Goal: Transaction & Acquisition: Obtain resource

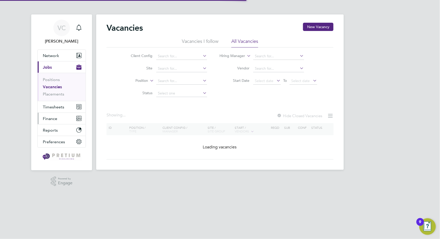
click at [50, 119] on span "Finance" at bounding box center [50, 118] width 14 height 5
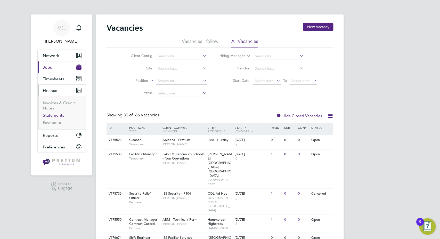
click at [54, 115] on link "Statements" at bounding box center [53, 115] width 21 height 5
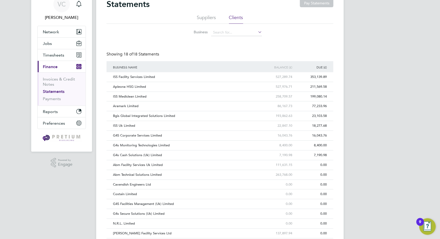
scroll to position [29, 0]
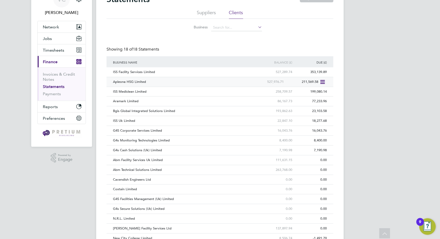
click at [324, 80] on icon at bounding box center [322, 82] width 5 height 6
click at [311, 93] on li "Download statement" at bounding box center [303, 93] width 41 height 7
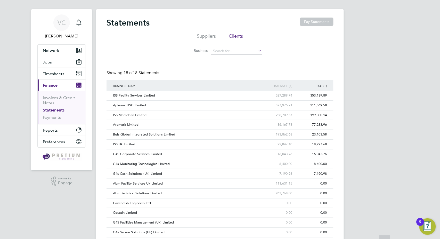
scroll to position [0, 0]
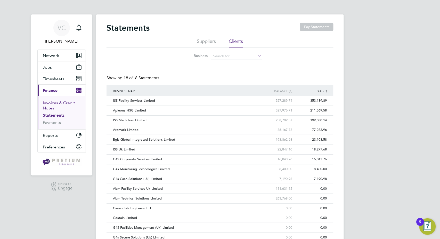
click at [59, 104] on link "Invoices & Credit Notes" at bounding box center [59, 105] width 32 height 10
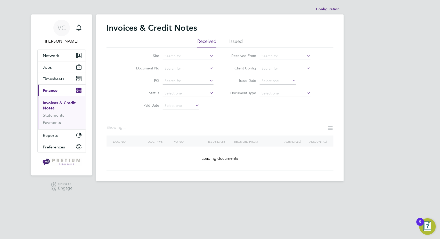
click at [236, 43] on li "Issued" at bounding box center [235, 42] width 13 height 9
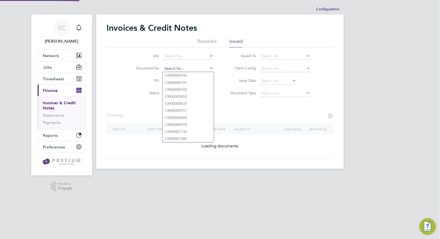
click at [165, 70] on input at bounding box center [188, 68] width 51 height 7
paste input "INV0041146"
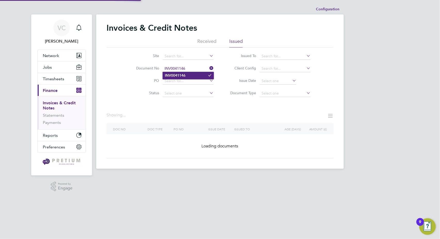
type input "INV0041146"
click at [184, 77] on b "INV0041146" at bounding box center [175, 75] width 21 height 4
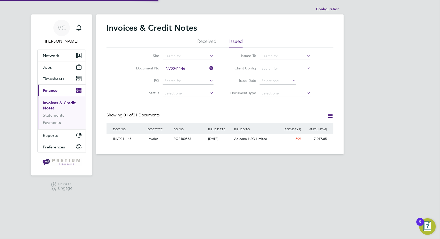
scroll to position [10, 44]
click at [243, 139] on span "Apleona HSG Limited" at bounding box center [250, 138] width 33 height 4
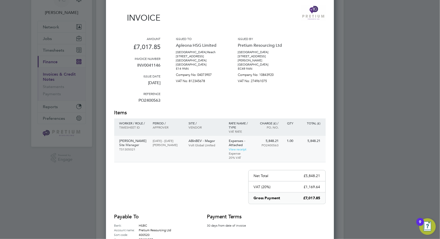
click at [221, 140] on p "ABinBEV - Magor" at bounding box center [206, 141] width 35 height 4
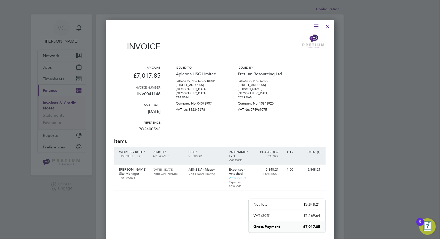
click at [327, 26] on div at bounding box center [327, 25] width 9 height 9
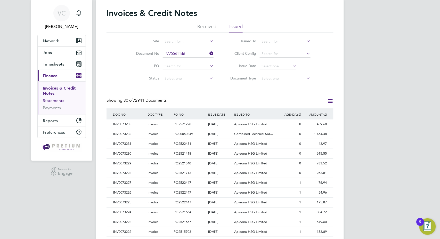
click at [62, 98] on link "Statements" at bounding box center [53, 100] width 21 height 5
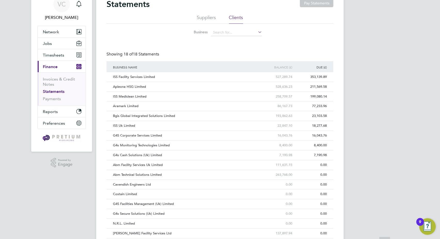
scroll to position [29, 0]
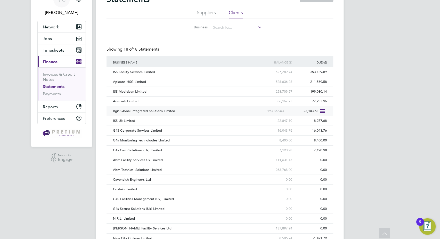
click at [323, 110] on icon at bounding box center [322, 111] width 5 height 6
click at [316, 122] on li "Download statement" at bounding box center [303, 122] width 41 height 7
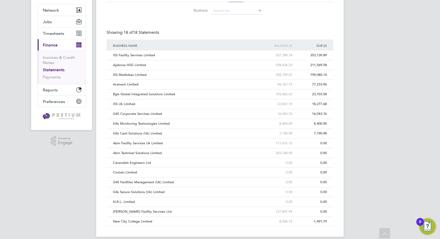
scroll to position [51, 0]
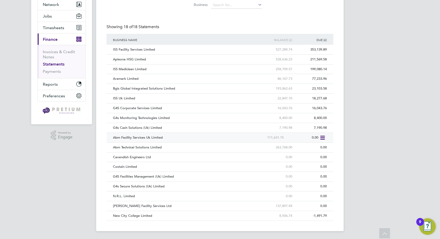
click at [213, 138] on div "Abm Facility Services Uk Limited" at bounding box center [181, 138] width 139 height 10
click at [198, 148] on div "Abm Technical Solutions Limited" at bounding box center [181, 148] width 139 height 10
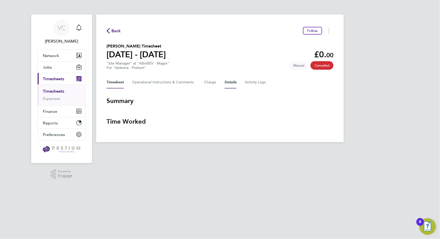
click at [230, 83] on button "Details" at bounding box center [231, 82] width 12 height 12
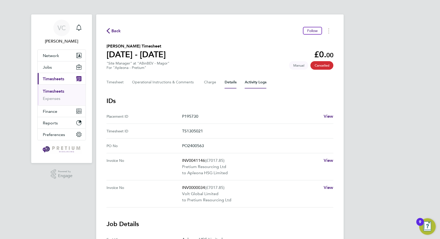
click at [256, 84] on Logs-tab "Activity Logs" at bounding box center [256, 82] width 22 height 12
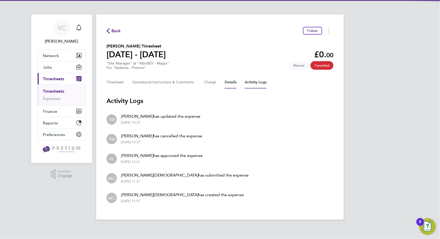
click at [233, 83] on button "Details" at bounding box center [231, 82] width 12 height 12
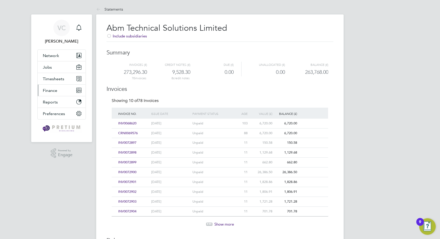
click at [51, 93] on button "Finance" at bounding box center [62, 90] width 48 height 11
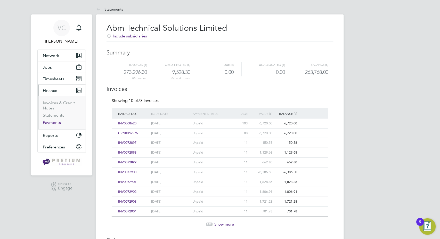
click at [51, 124] on link "Payments" at bounding box center [52, 122] width 18 height 5
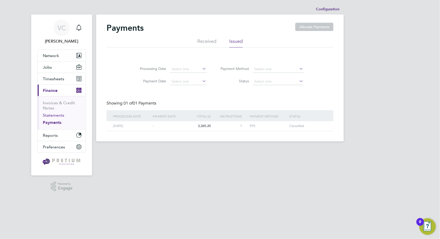
drag, startPoint x: 54, startPoint y: 116, endPoint x: 60, endPoint y: 115, distance: 6.0
click at [54, 116] on link "Statements" at bounding box center [53, 115] width 21 height 5
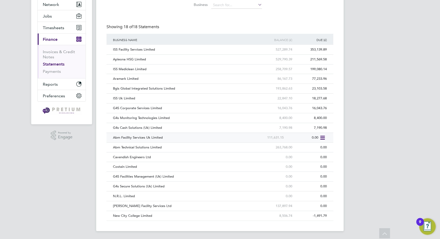
scroll to position [22, 0]
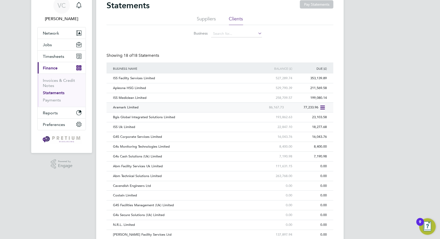
click at [211, 108] on div "Aramark Limited" at bounding box center [181, 108] width 139 height 10
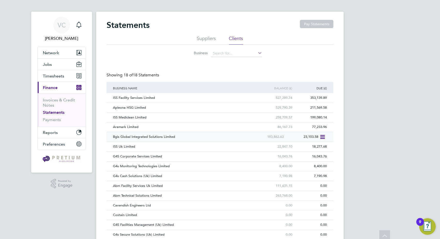
scroll to position [0, 0]
